Goal: Check status: Check status

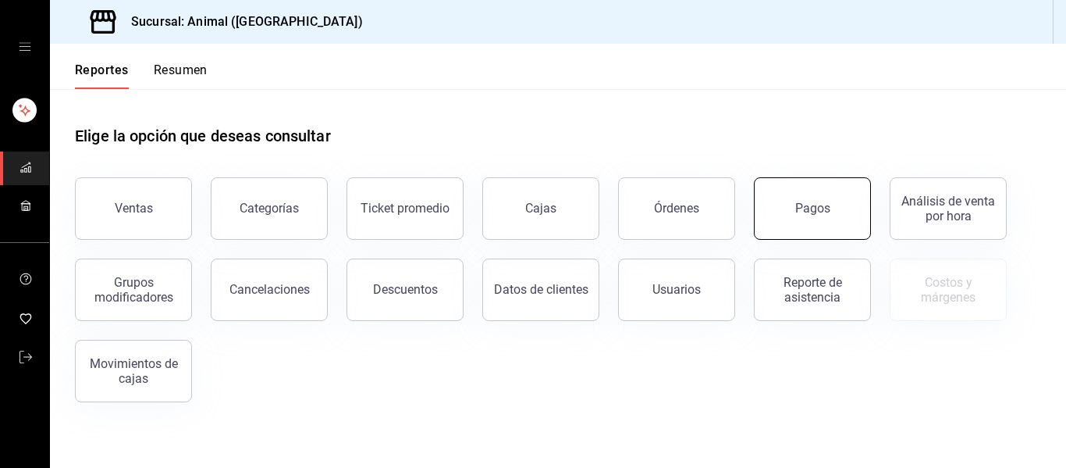
click at [806, 225] on button "Pagos" at bounding box center [812, 208] width 117 height 62
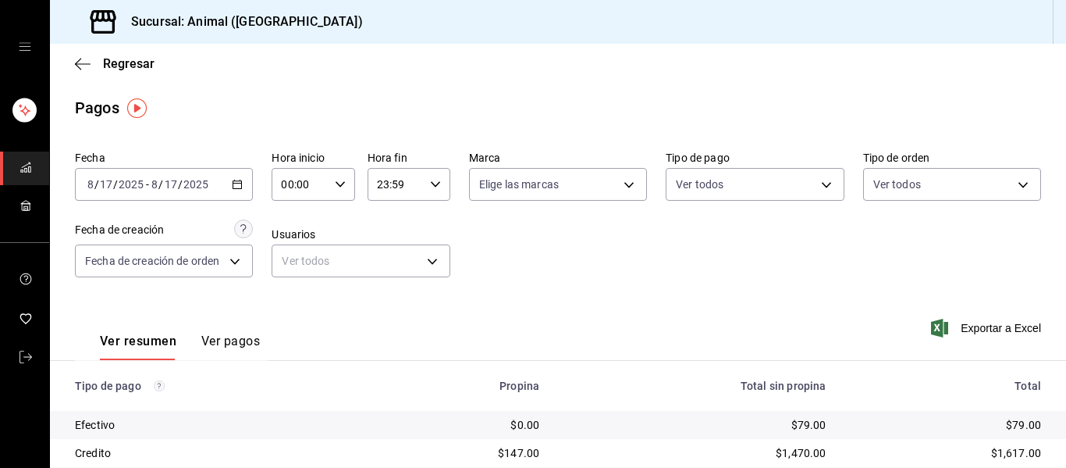
click at [339, 187] on icon "button" at bounding box center [340, 184] width 11 height 11
click at [292, 222] on span "04" at bounding box center [290, 218] width 16 height 12
type input "04:00"
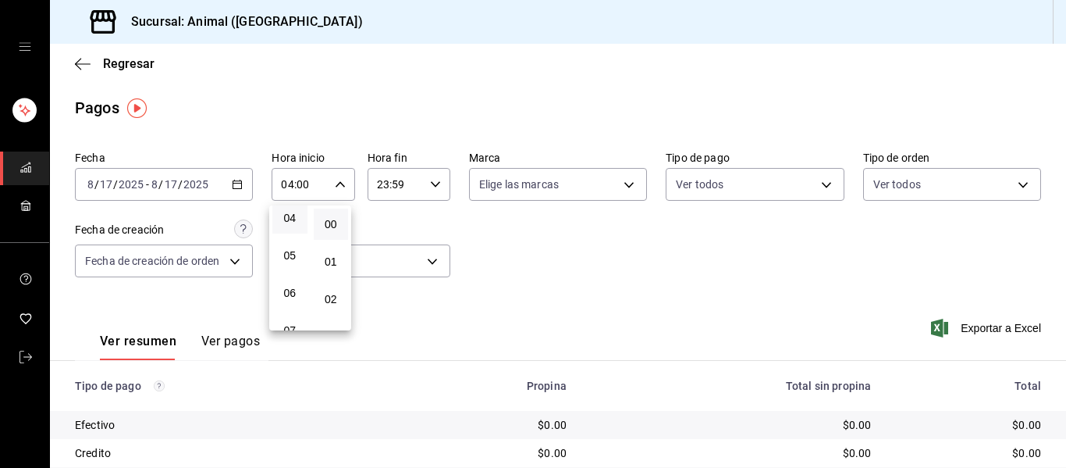
click at [458, 226] on div at bounding box center [533, 234] width 1066 height 468
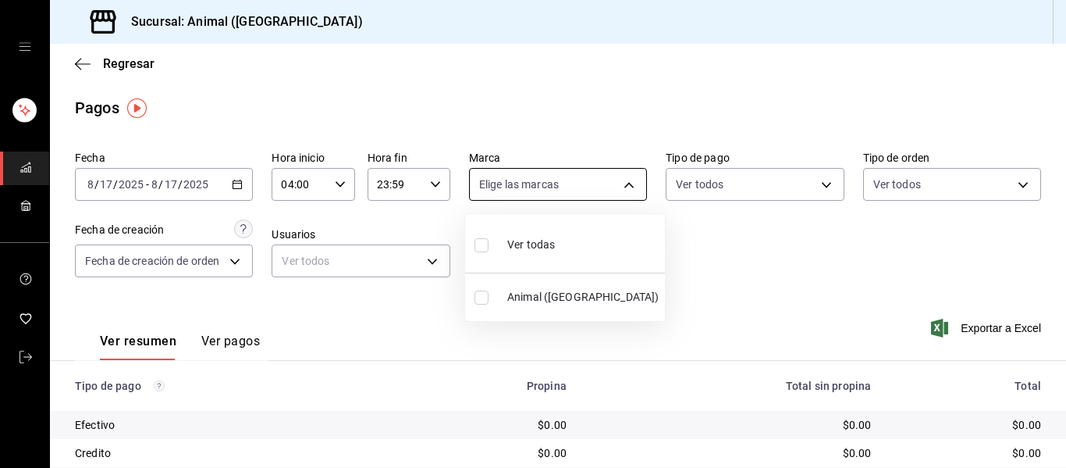
click at [620, 185] on body "Sucursal: Animal ([GEOGRAPHIC_DATA]) Regresar Pagos Fecha [DATE] [DATE] - [DATE…" at bounding box center [533, 234] width 1066 height 468
click at [604, 250] on li "Ver todas" at bounding box center [565, 243] width 200 height 46
type input "96838179-8fbb-4073-aae3-1789726318c8"
checkbox input "true"
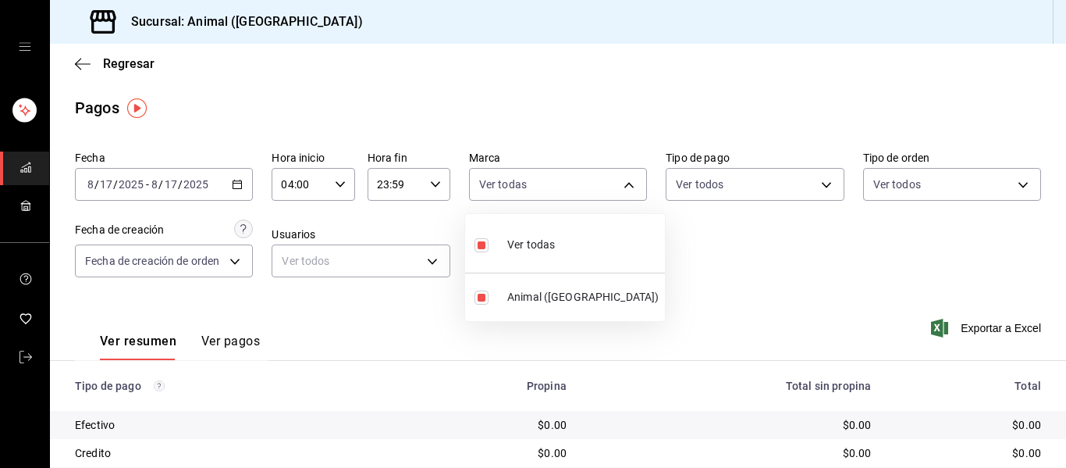
click at [676, 252] on div at bounding box center [533, 234] width 1066 height 468
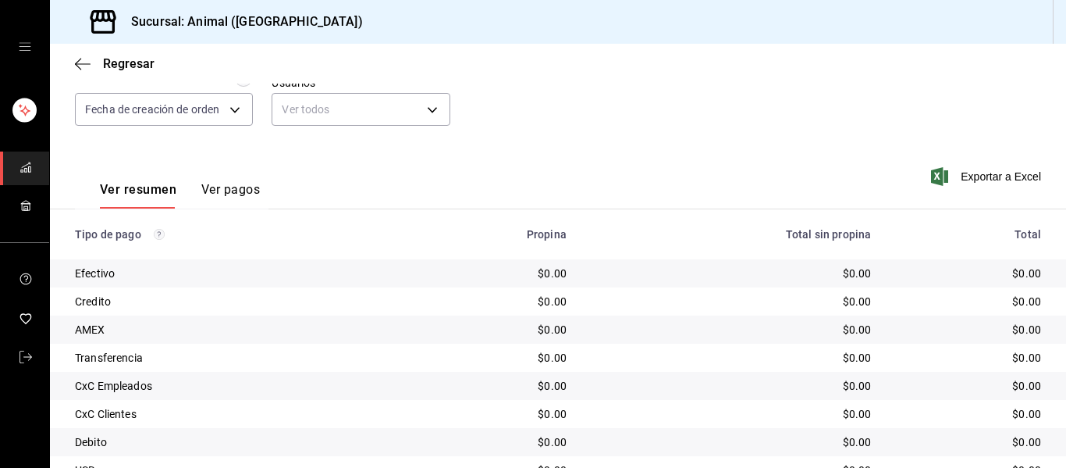
scroll to position [222, 0]
